Goal: Transaction & Acquisition: Book appointment/travel/reservation

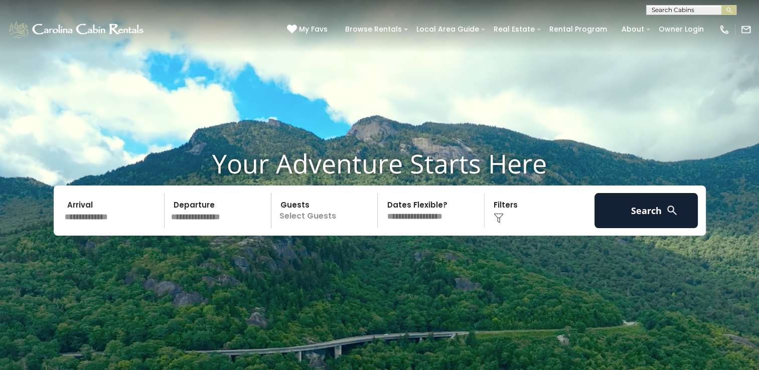
click at [142, 218] on input "text" at bounding box center [113, 210] width 104 height 35
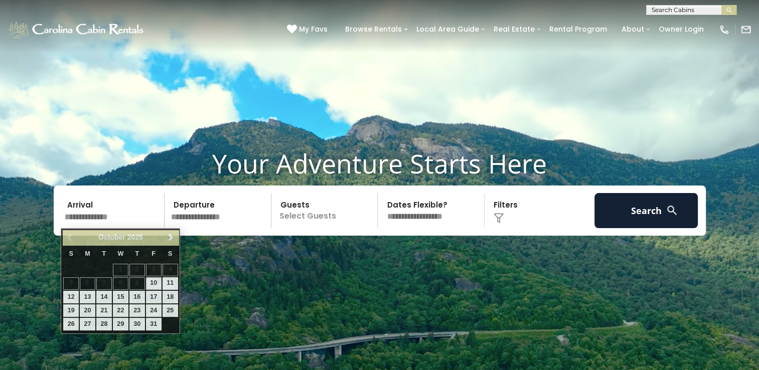
click at [327, 214] on p "Select Guests" at bounding box center [325, 210] width 103 height 35
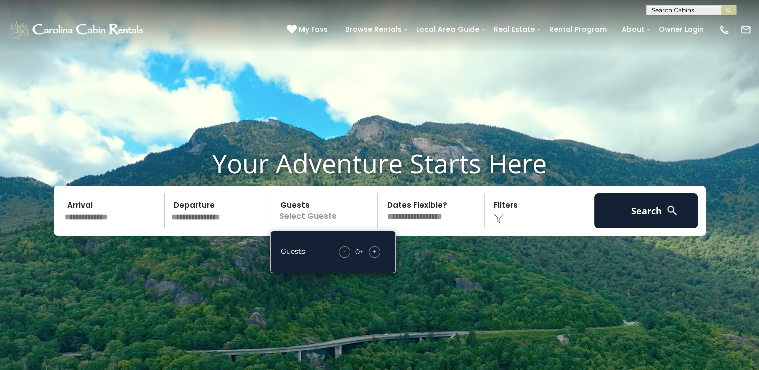
click at [376, 252] on span "+" at bounding box center [374, 251] width 4 height 10
click at [501, 213] on img at bounding box center [498, 218] width 10 height 10
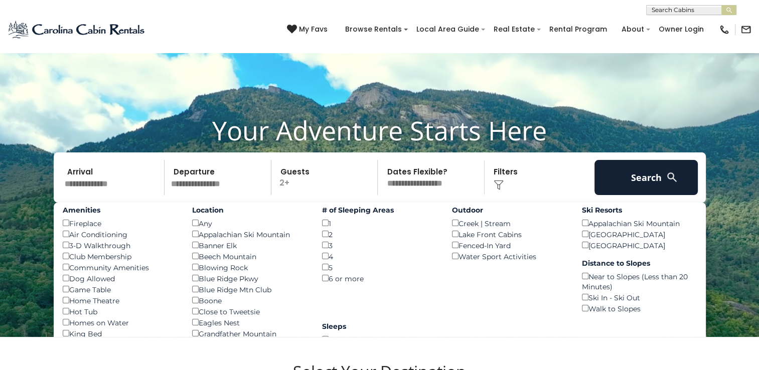
scroll to position [50, 0]
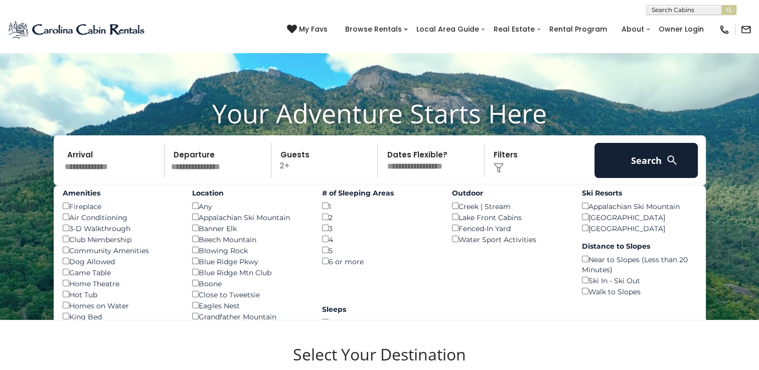
click at [324, 220] on div "2 ()" at bounding box center [379, 217] width 115 height 11
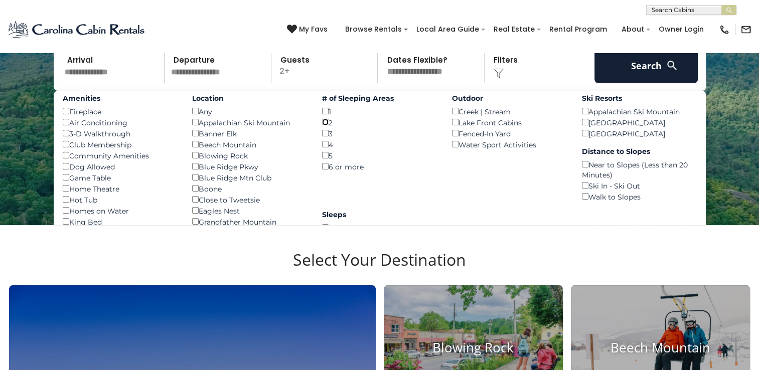
scroll to position [150, 0]
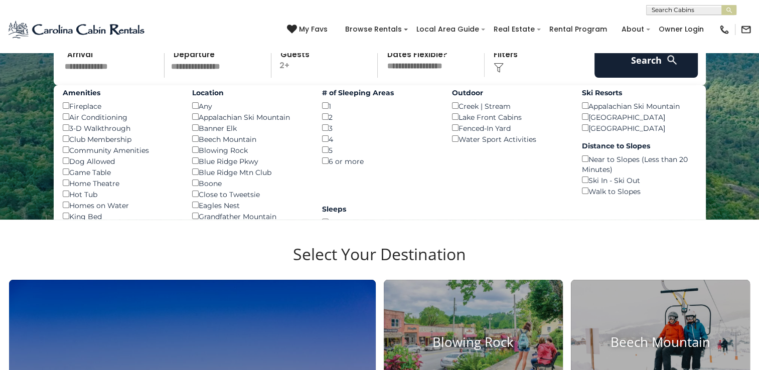
click at [347, 190] on div "Amenities Fireplace () Air Conditioning () 3-D Walkthrough () Club Membership (…" at bounding box center [380, 231] width 652 height 293
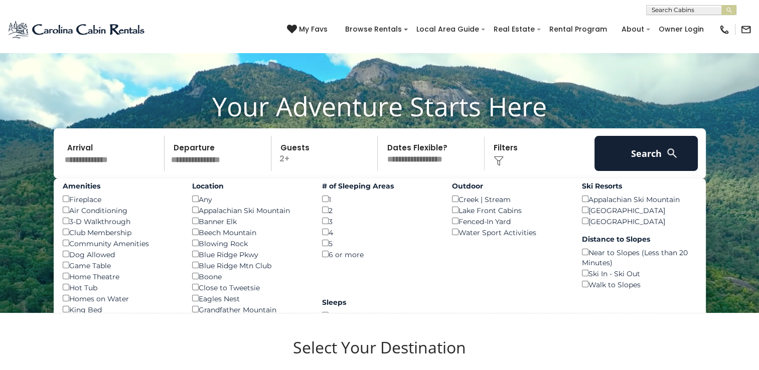
scroll to position [50, 0]
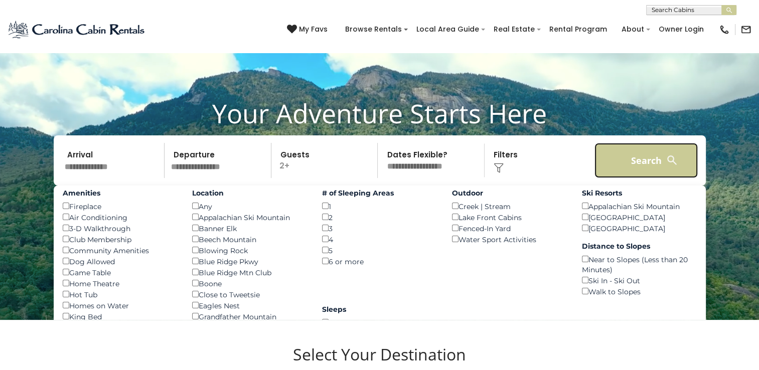
click at [643, 162] on button "Search" at bounding box center [646, 160] width 104 height 35
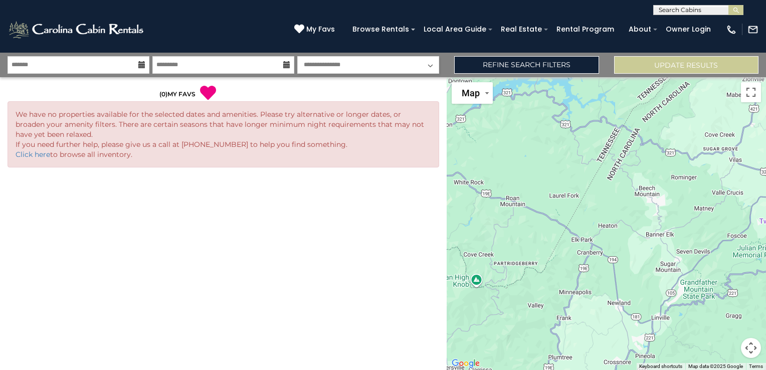
click at [337, 69] on select "**********" at bounding box center [368, 65] width 142 height 18
click at [335, 67] on select "**********" at bounding box center [368, 65] width 142 height 18
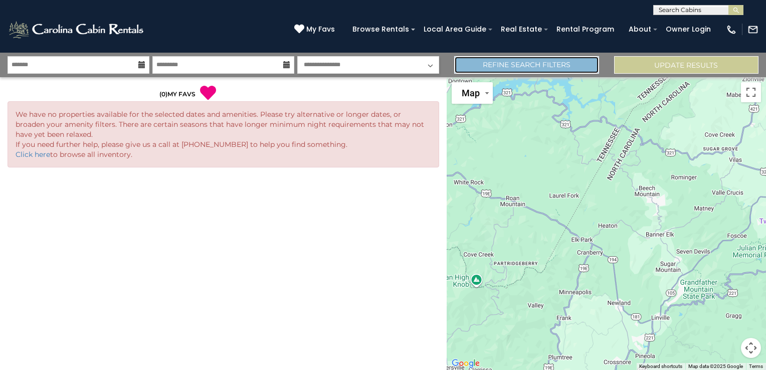
click at [528, 60] on link "Refine Search Filters" at bounding box center [526, 65] width 144 height 18
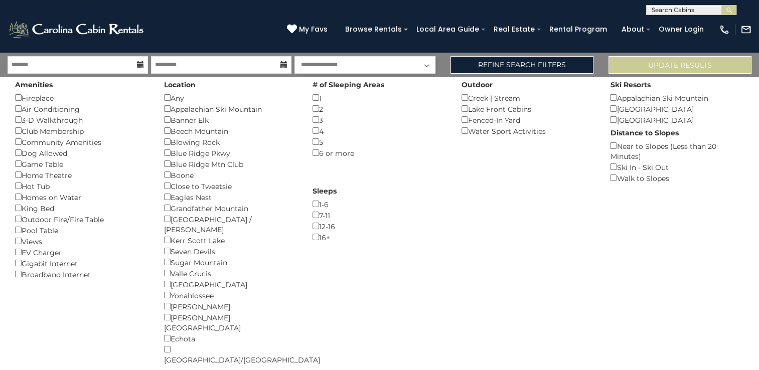
click at [138, 67] on icon at bounding box center [140, 64] width 7 height 7
click at [142, 63] on icon at bounding box center [140, 64] width 7 height 7
click at [142, 67] on icon at bounding box center [140, 64] width 7 height 7
click at [182, 67] on input "text" at bounding box center [221, 65] width 140 height 18
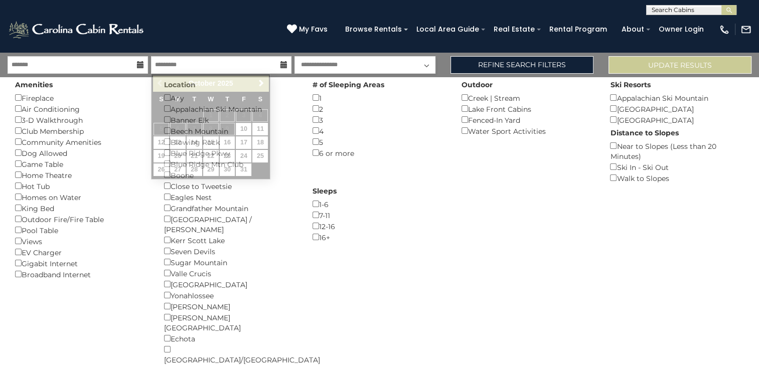
click at [137, 67] on icon at bounding box center [140, 64] width 7 height 7
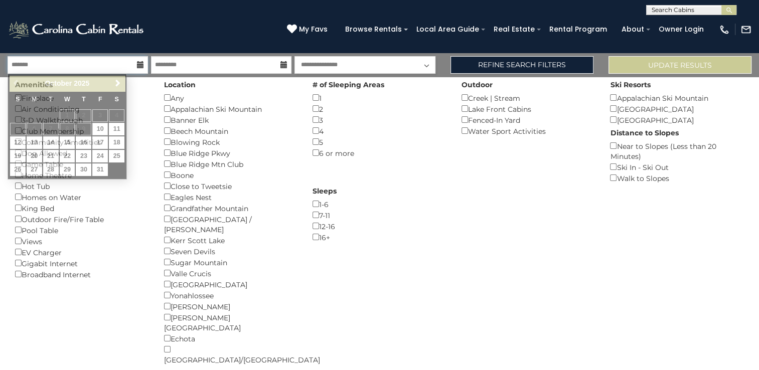
click at [123, 67] on input "text" at bounding box center [78, 65] width 140 height 18
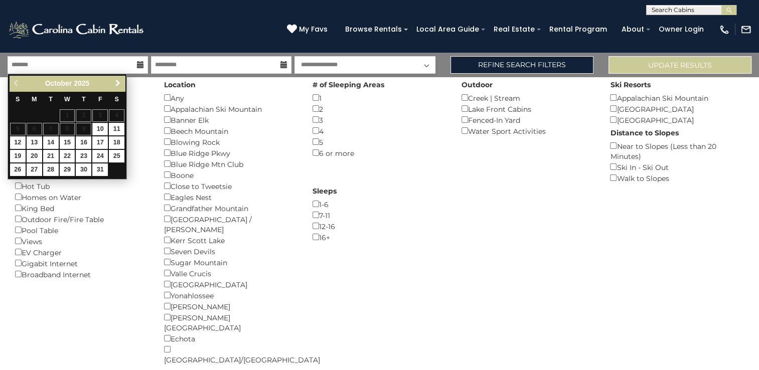
click at [119, 85] on span "Next" at bounding box center [118, 83] width 8 height 8
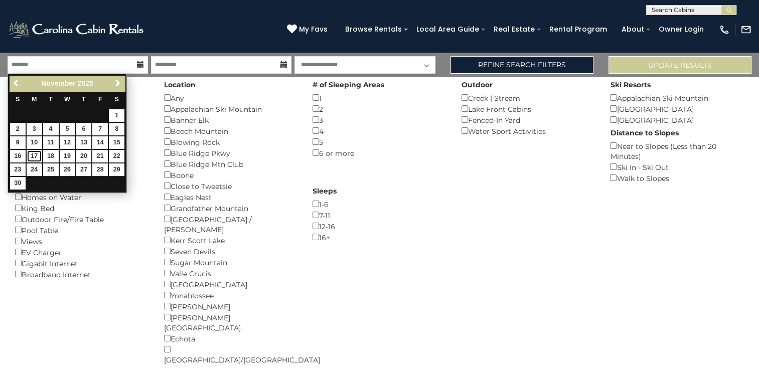
click at [32, 151] on link "17" at bounding box center [35, 156] width 16 height 13
type input "********"
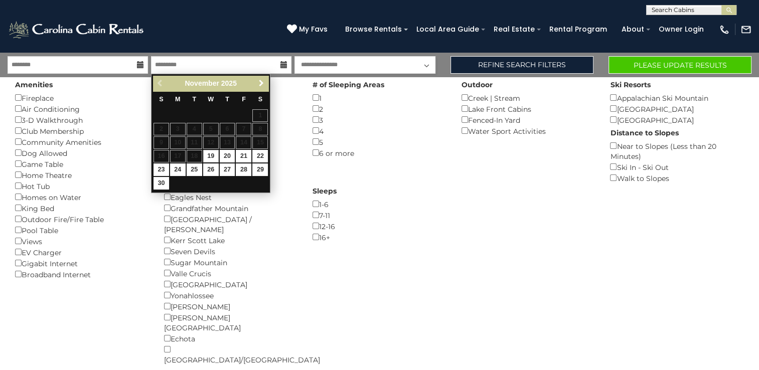
click at [261, 88] on link "Next" at bounding box center [261, 83] width 13 height 13
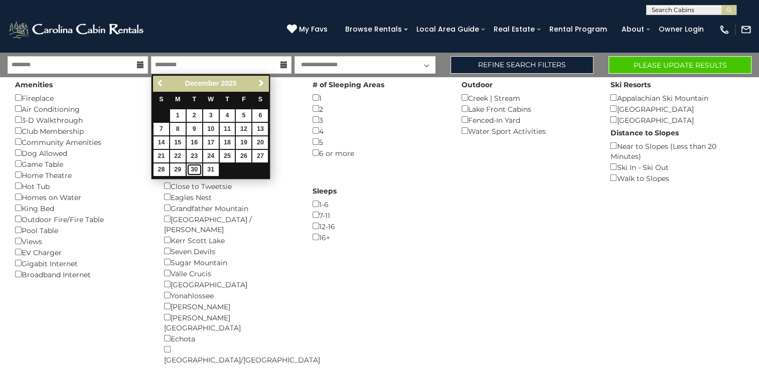
click at [191, 171] on link "30" at bounding box center [194, 169] width 16 height 13
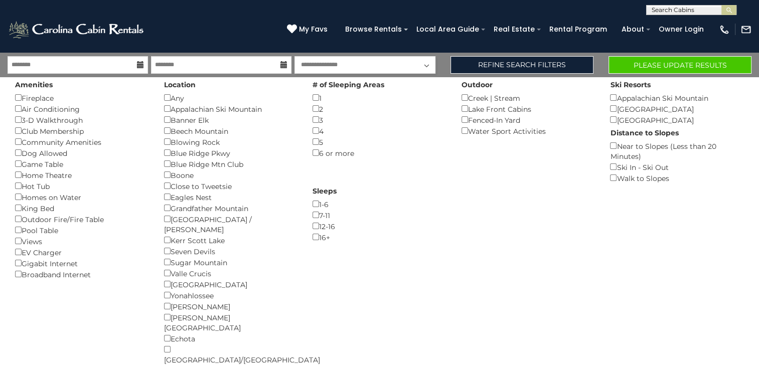
click at [390, 63] on select "**********" at bounding box center [364, 65] width 140 height 18
click at [140, 65] on icon at bounding box center [140, 64] width 7 height 7
click at [248, 66] on input "********" at bounding box center [221, 65] width 140 height 18
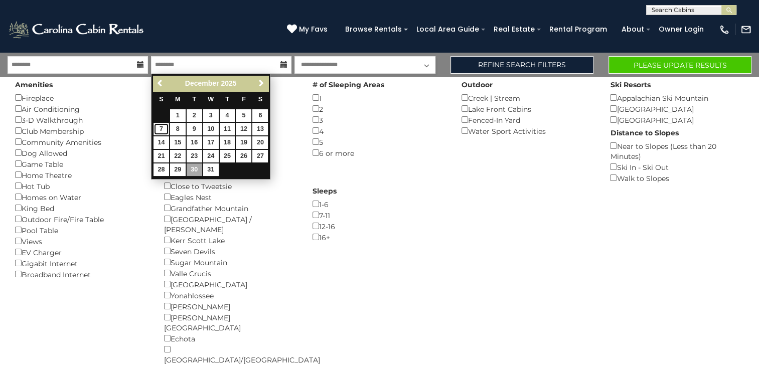
click at [164, 126] on link "7" at bounding box center [161, 129] width 16 height 13
type input "*******"
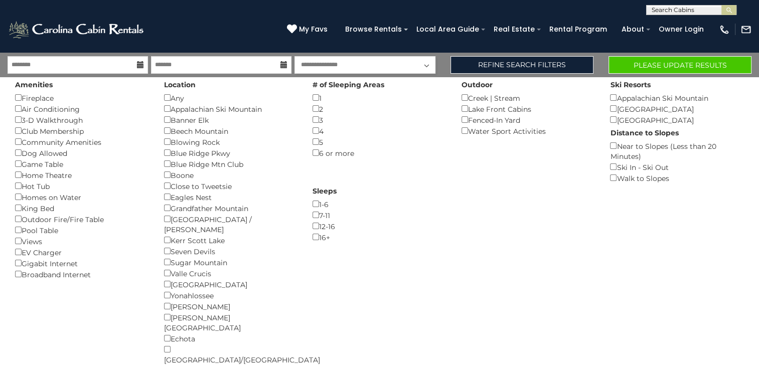
click at [140, 65] on icon at bounding box center [140, 64] width 7 height 7
click at [94, 64] on input "********" at bounding box center [78, 65] width 140 height 18
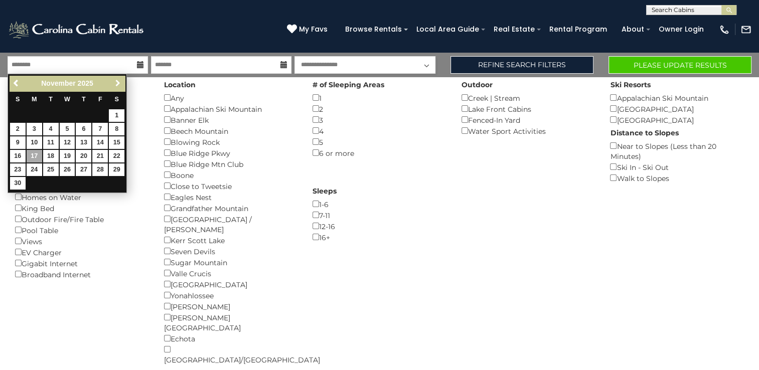
click at [116, 81] on span "Next" at bounding box center [118, 83] width 8 height 8
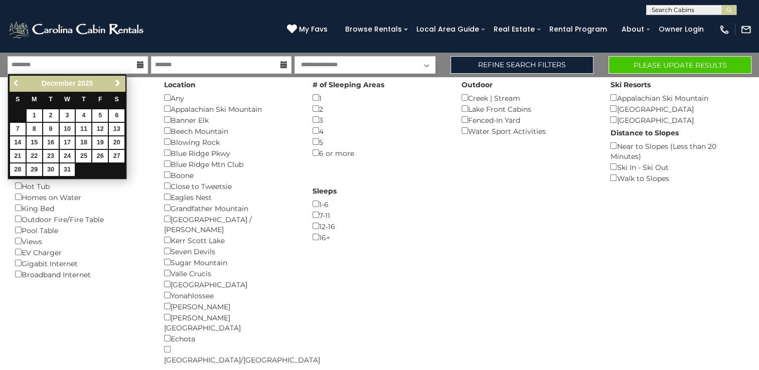
click at [13, 80] on span "Previous" at bounding box center [17, 83] width 8 height 8
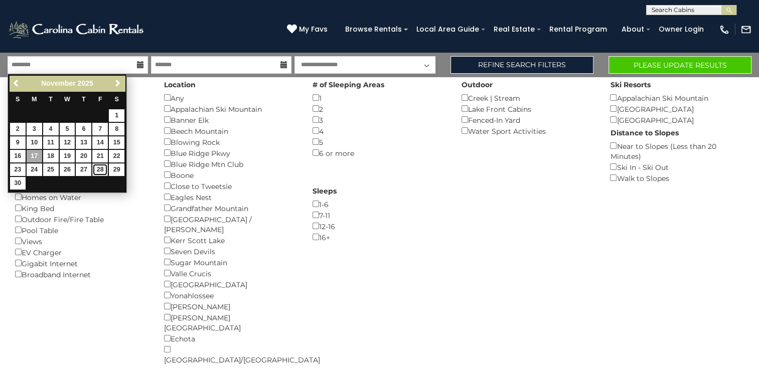
click at [102, 166] on link "28" at bounding box center [100, 169] width 16 height 13
type input "********"
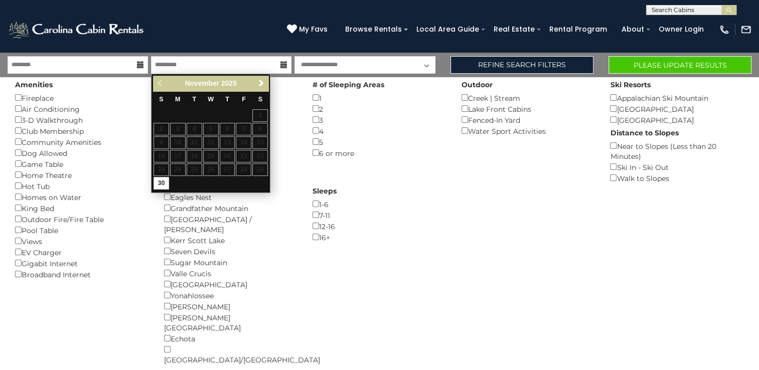
click at [285, 64] on icon at bounding box center [283, 64] width 7 height 7
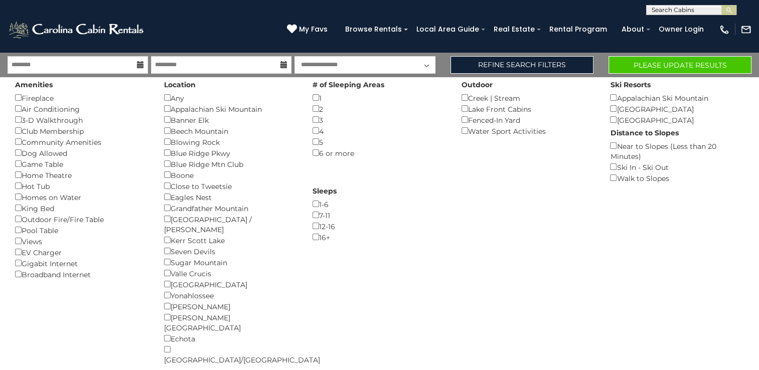
click at [285, 64] on icon at bounding box center [283, 64] width 7 height 7
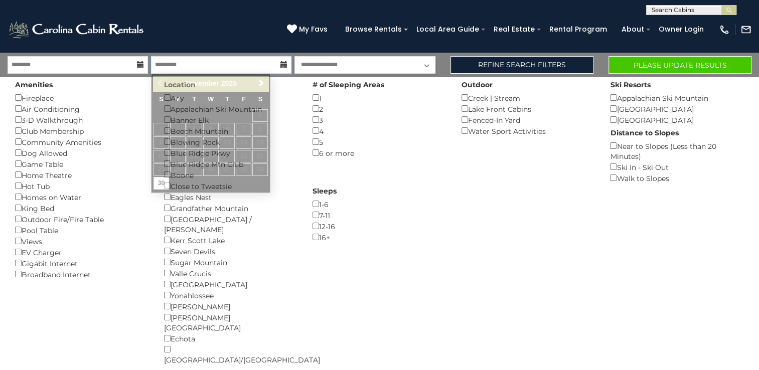
click at [275, 65] on input "text" at bounding box center [221, 65] width 140 height 18
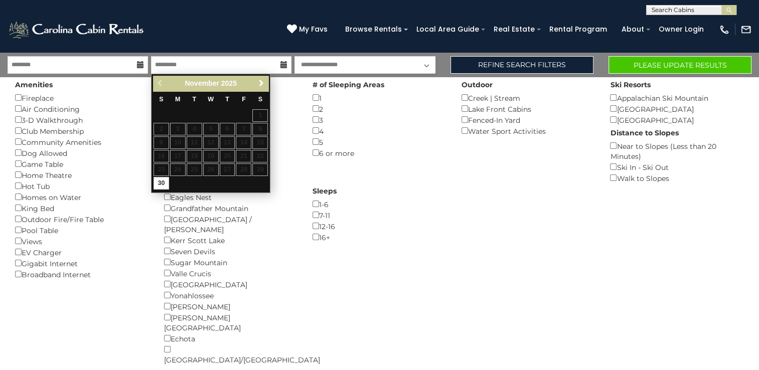
click at [262, 85] on span "Next" at bounding box center [261, 83] width 8 height 8
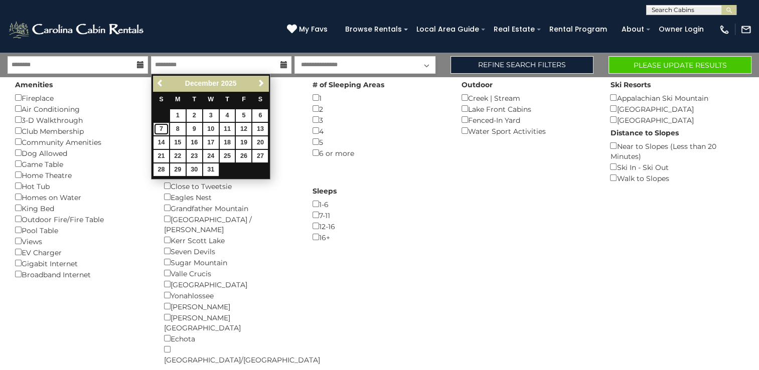
click at [160, 129] on link "7" at bounding box center [161, 129] width 16 height 13
type input "*******"
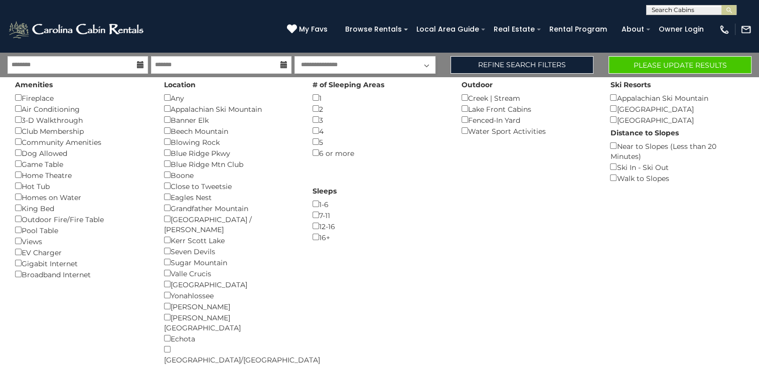
click at [427, 67] on select "**********" at bounding box center [364, 65] width 140 height 18
select select "*"
click at [294, 56] on select "**********" at bounding box center [364, 65] width 140 height 18
click at [631, 67] on button "Please Update Results" at bounding box center [679, 65] width 143 height 18
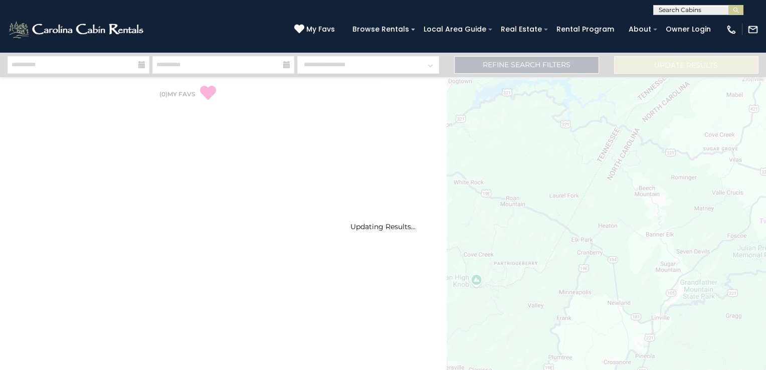
select select "*"
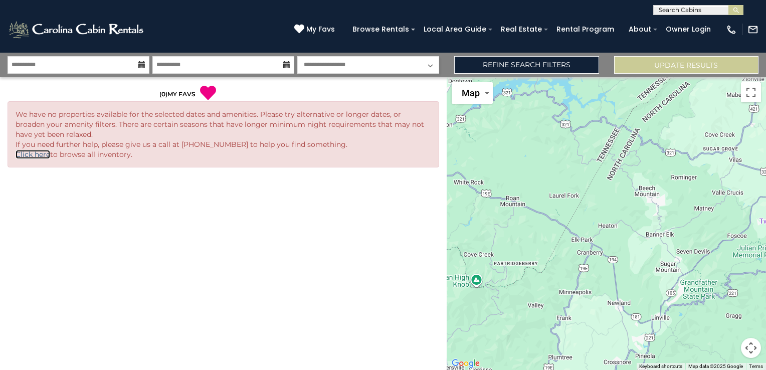
click at [33, 151] on link "Click here" at bounding box center [33, 154] width 35 height 9
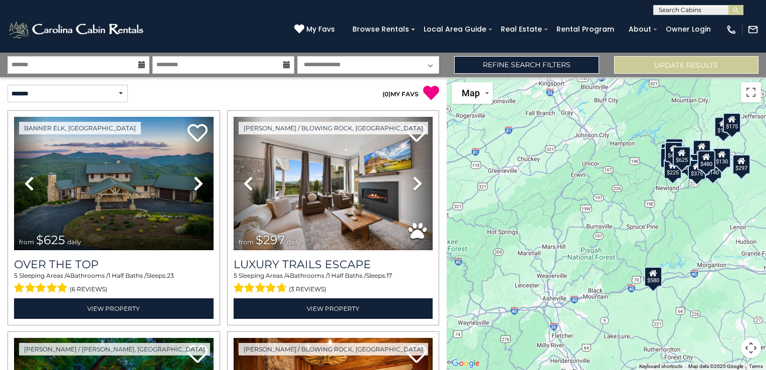
drag, startPoint x: 625, startPoint y: 241, endPoint x: 700, endPoint y: 209, distance: 81.8
click at [700, 209] on div "$625 $297 $175 $165 $300 $580 $290 $424 $395 $270 $185 $265 $230 $550 $349 $230…" at bounding box center [606, 223] width 319 height 293
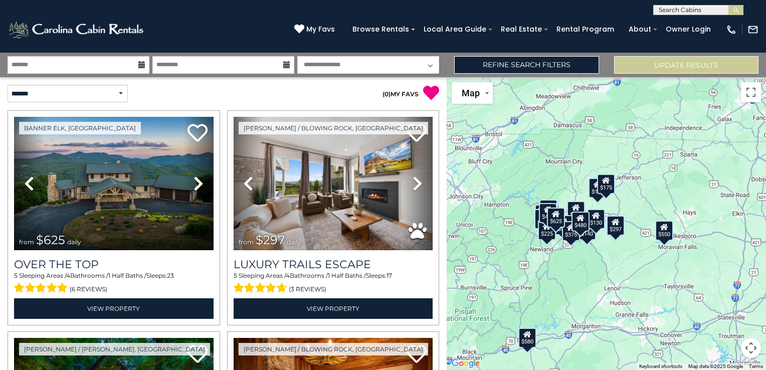
drag, startPoint x: 694, startPoint y: 205, endPoint x: 564, endPoint y: 268, distance: 145.1
click at [564, 268] on div "$625 $297 $175 $165 $300 $580 $290 $424 $395 $270 $185 $265 $230 $550 $349 $230…" at bounding box center [606, 223] width 319 height 293
click at [564, 266] on div "$625 $297 $175 $165 $300 $580 $290 $424 $395 $270 $185 $265 $230 $550 $349 $230…" at bounding box center [606, 223] width 319 height 293
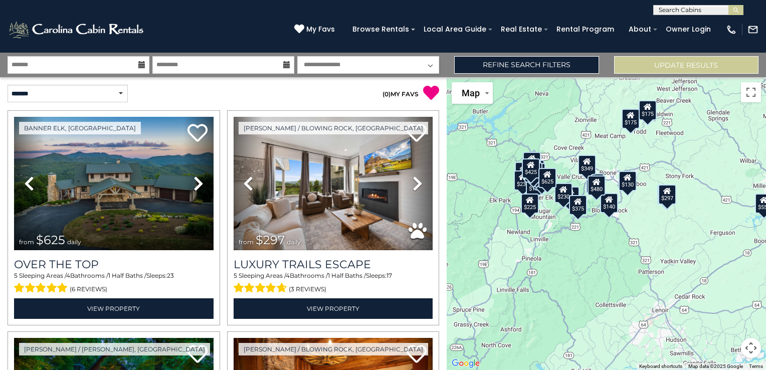
click at [563, 262] on div "$625 $297 $175 $165 $300 $580 $290 $424 $395 $270 $185 $265 $230 $550 $349 $230…" at bounding box center [606, 223] width 319 height 293
click at [562, 262] on div "$625 $297 $175 $165 $300 $580 $290 $424 $395 $270 $185 $265 $230 $550 $349 $230…" at bounding box center [606, 223] width 319 height 293
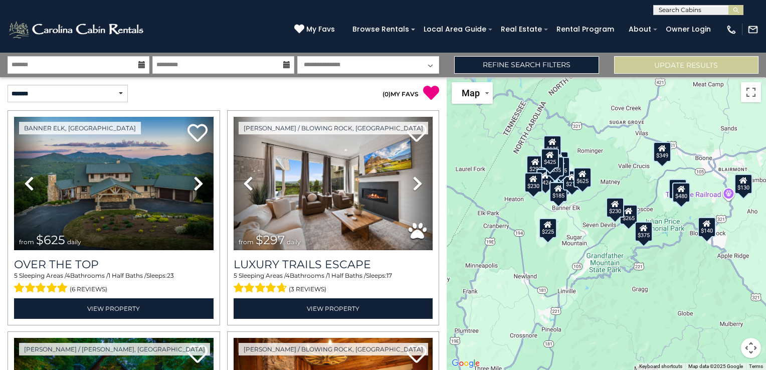
drag, startPoint x: 557, startPoint y: 232, endPoint x: 604, endPoint y: 308, distance: 89.3
click at [604, 308] on div "$625 $297 $175 $165 $300 $580 $290 $424 $395 $270 $185 $265 $230 $550 $349 $230…" at bounding box center [606, 223] width 319 height 293
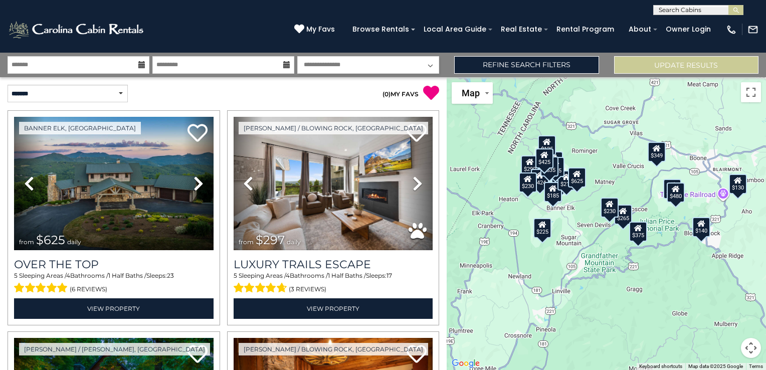
click at [541, 233] on div "$225" at bounding box center [542, 228] width 18 height 20
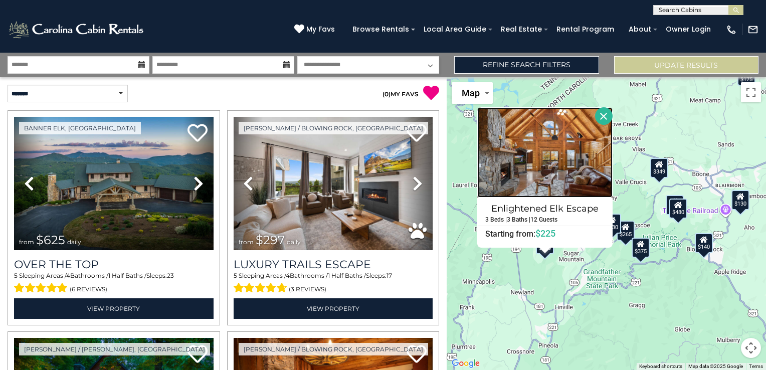
click at [596, 165] on img at bounding box center [544, 152] width 135 height 90
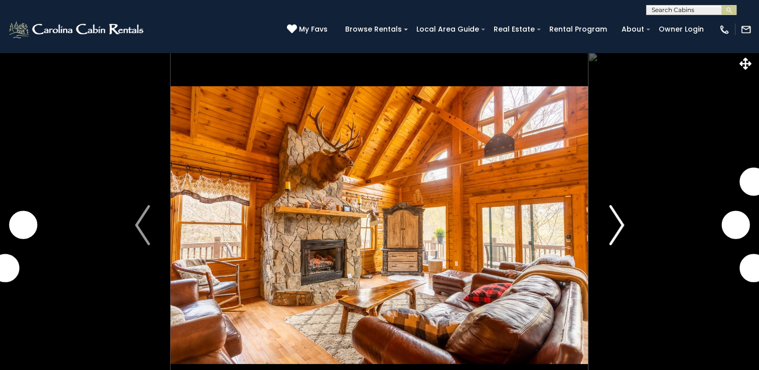
click at [620, 225] on img "Next" at bounding box center [616, 225] width 15 height 40
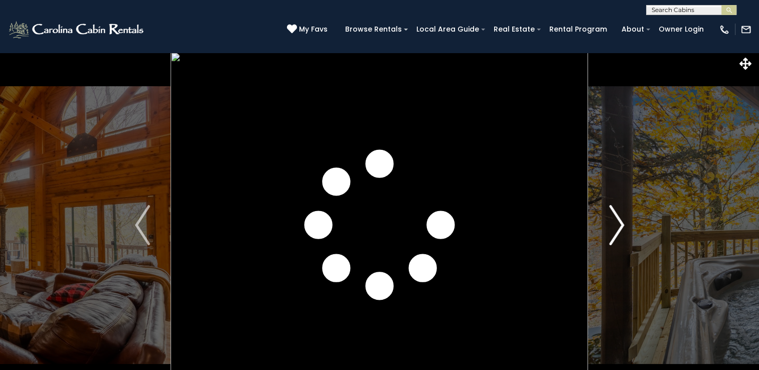
click at [620, 225] on img "Next" at bounding box center [616, 225] width 15 height 40
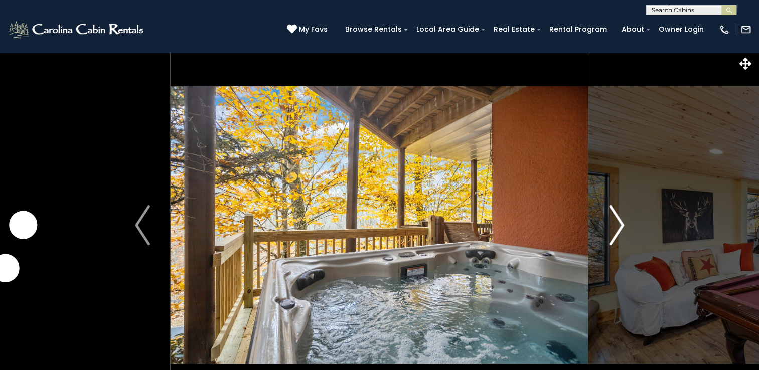
click at [620, 225] on img "Next" at bounding box center [616, 225] width 15 height 40
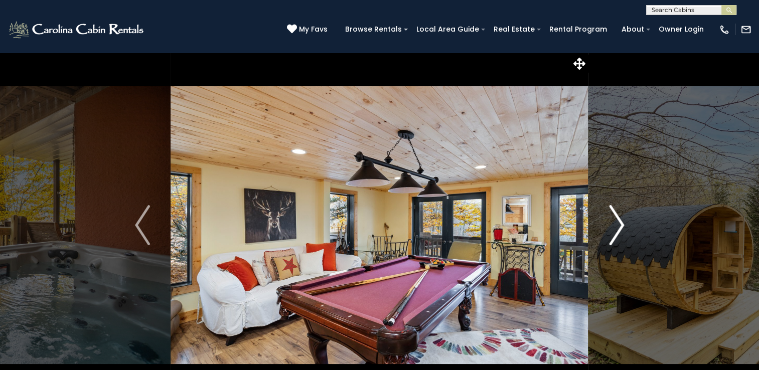
click at [620, 225] on img "Next" at bounding box center [616, 225] width 15 height 40
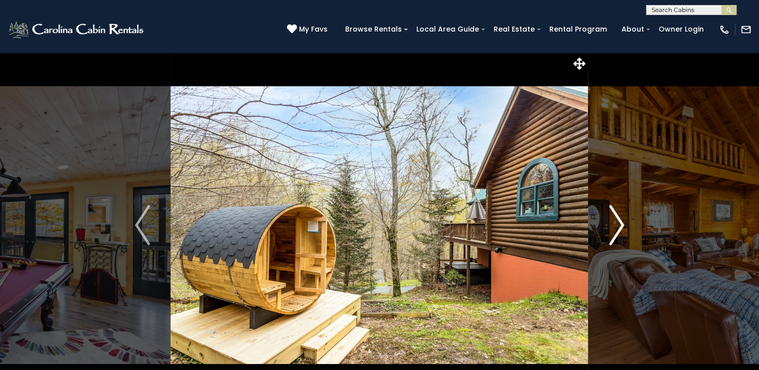
click at [620, 225] on img "Next" at bounding box center [616, 225] width 15 height 40
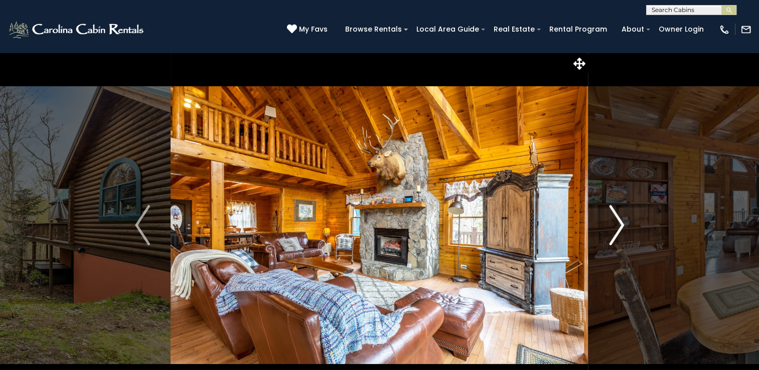
click at [620, 225] on img "Next" at bounding box center [616, 225] width 15 height 40
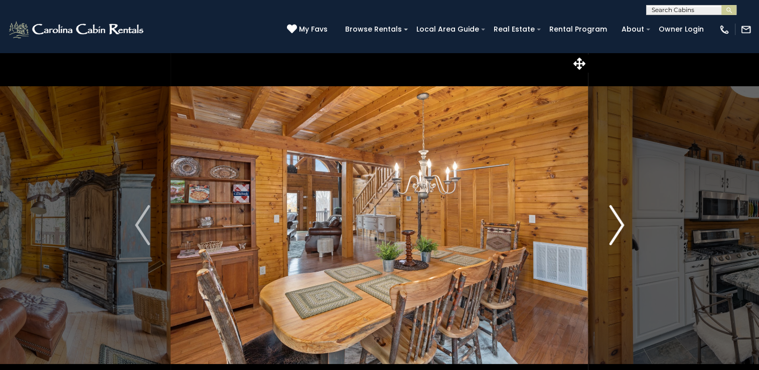
click at [620, 225] on img "Next" at bounding box center [616, 225] width 15 height 40
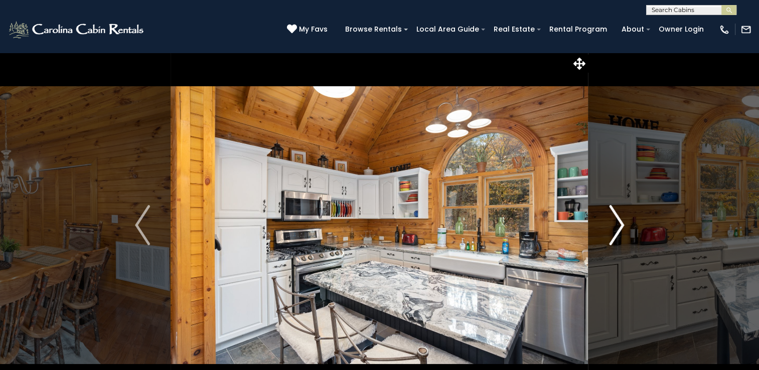
click at [620, 226] on img "Next" at bounding box center [616, 225] width 15 height 40
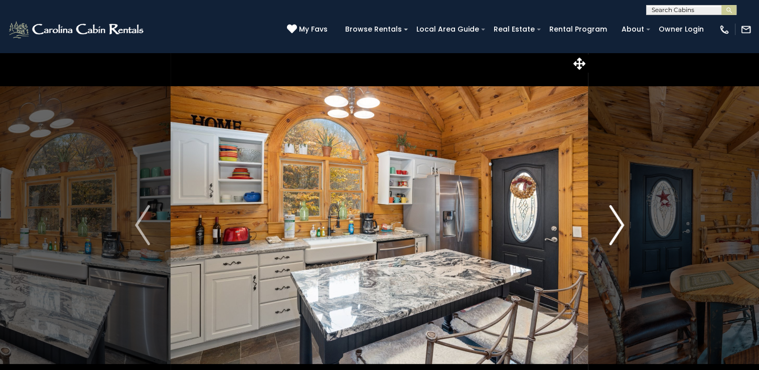
click at [611, 221] on img "Next" at bounding box center [616, 225] width 15 height 40
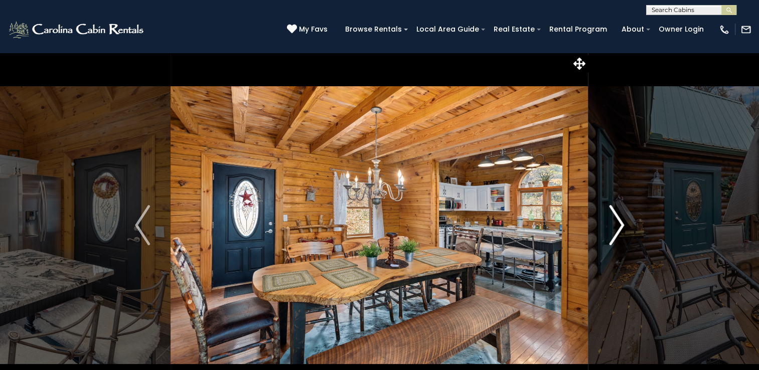
click at [611, 221] on img "Next" at bounding box center [616, 225] width 15 height 40
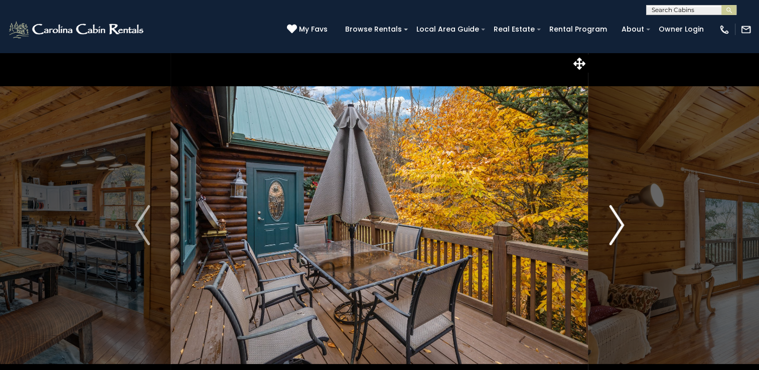
click at [611, 221] on img "Next" at bounding box center [616, 225] width 15 height 40
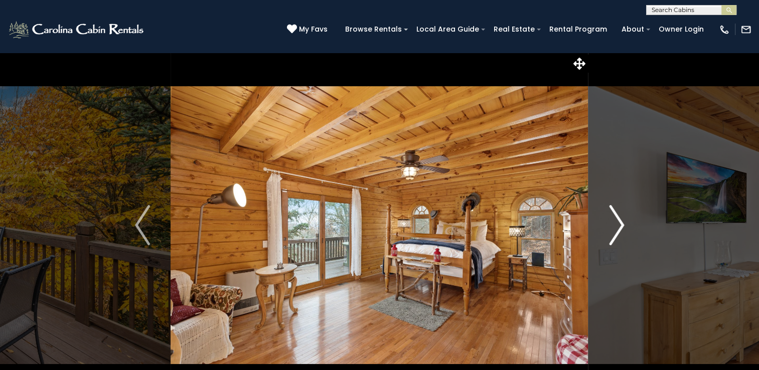
click at [611, 221] on img "Next" at bounding box center [616, 225] width 15 height 40
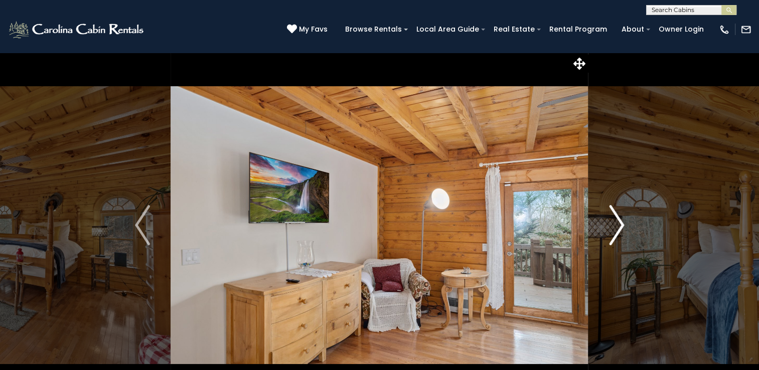
click at [616, 220] on img "Next" at bounding box center [616, 225] width 15 height 40
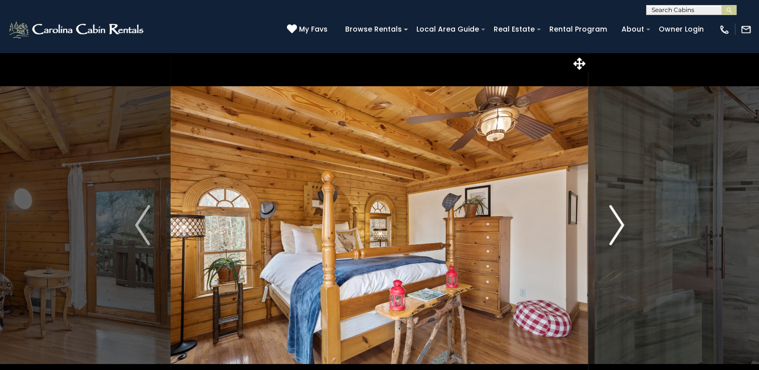
click at [616, 220] on img "Next" at bounding box center [616, 225] width 15 height 40
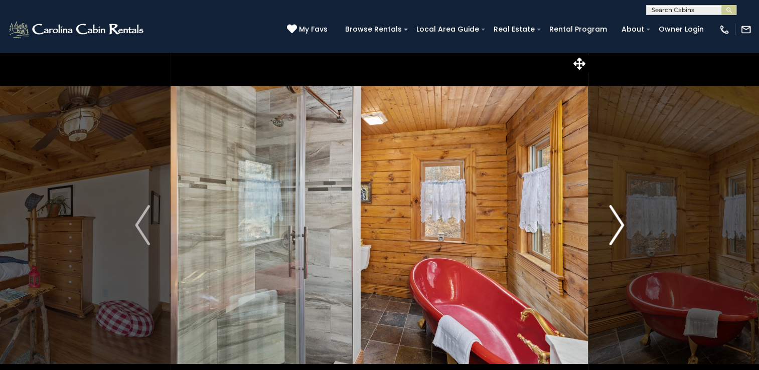
click at [616, 220] on img "Next" at bounding box center [616, 225] width 15 height 40
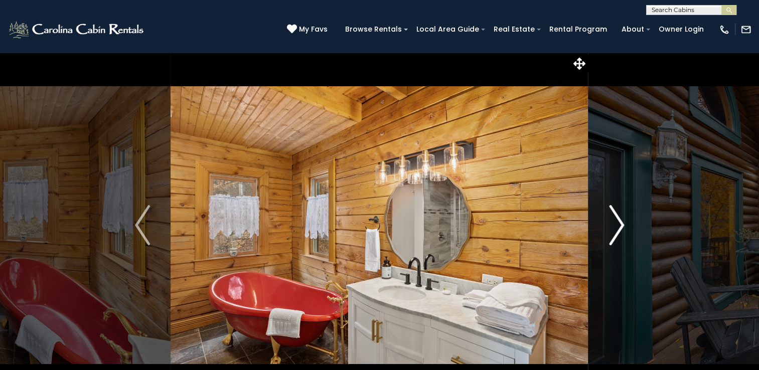
click at [616, 220] on img "Next" at bounding box center [616, 225] width 15 height 40
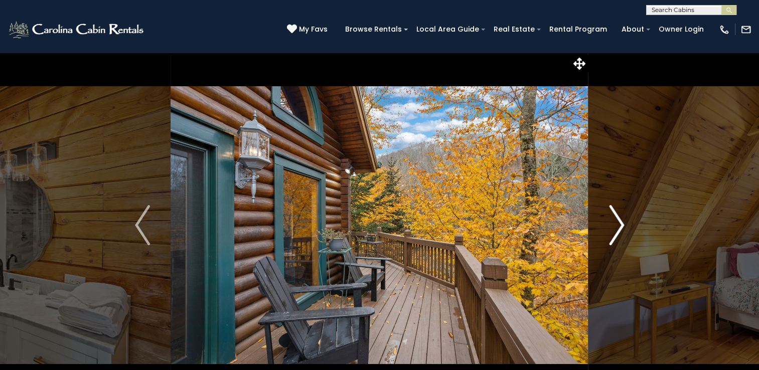
click at [616, 220] on img "Next" at bounding box center [616, 225] width 15 height 40
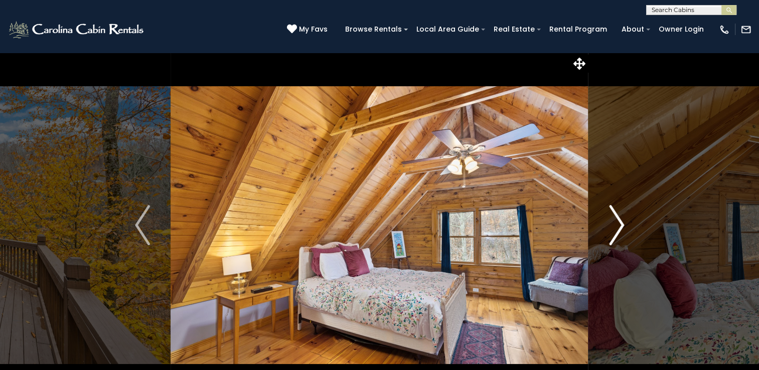
click at [616, 220] on img "Next" at bounding box center [616, 225] width 15 height 40
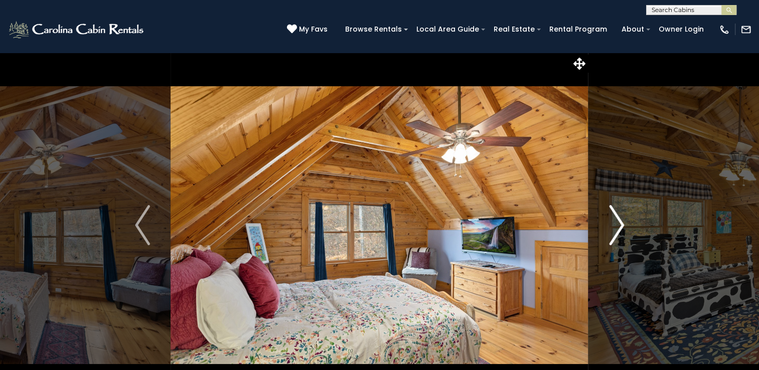
click at [616, 220] on img "Next" at bounding box center [616, 225] width 15 height 40
